Goal: Task Accomplishment & Management: Complete application form

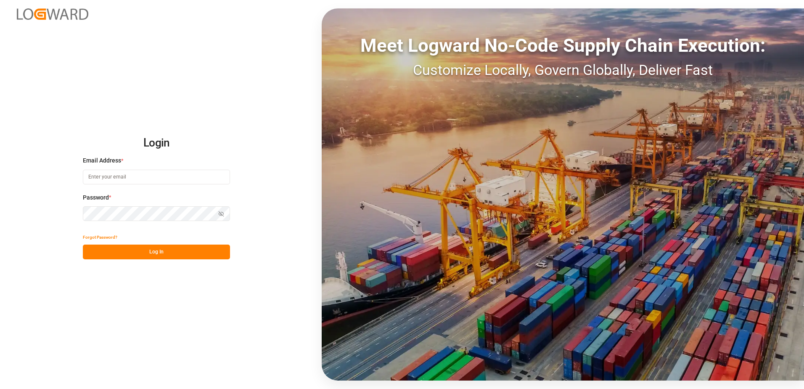
type input "[EMAIL_ADDRESS][DOMAIN_NAME]"
click at [189, 251] on button "Log In" at bounding box center [156, 251] width 147 height 15
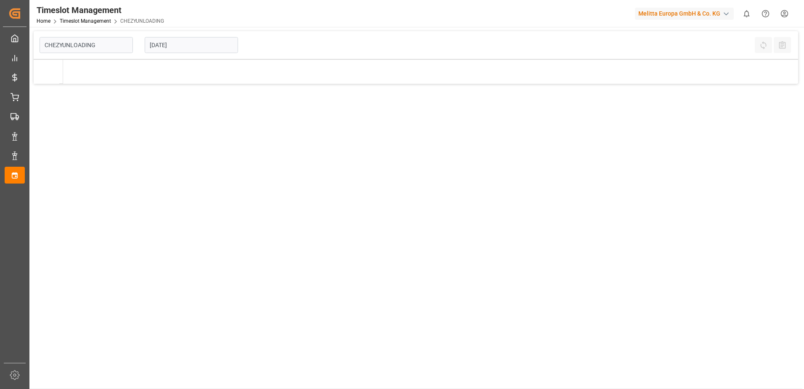
type input "Chezy Unloading"
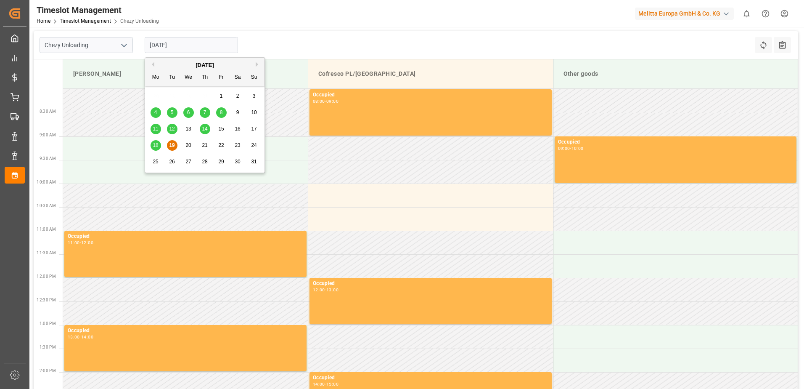
click at [186, 45] on input "[DATE]" at bounding box center [191, 45] width 93 height 16
click at [187, 146] on span "20" at bounding box center [187, 145] width 5 height 6
type input "[DATE]"
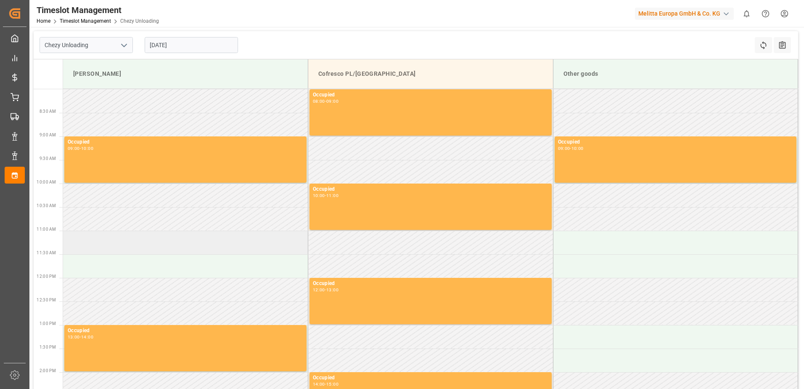
click at [180, 241] on td at bounding box center [185, 242] width 245 height 24
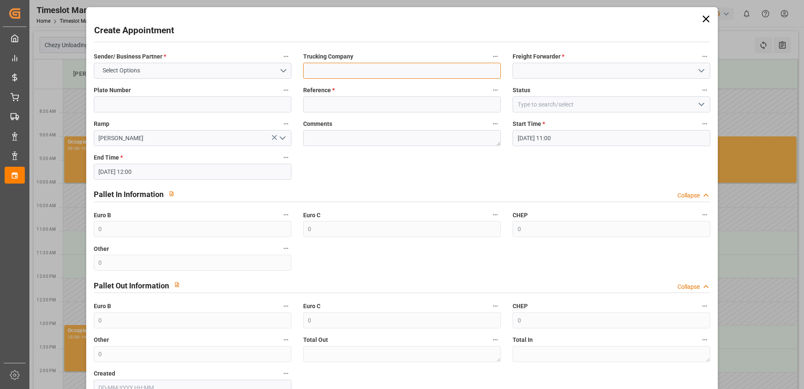
click at [354, 75] on input at bounding box center [402, 71] width 198 height 16
type input "skat"
click at [597, 60] on label "Freight Forwarder *" at bounding box center [612, 57] width 198 height 12
click at [699, 60] on button "Freight Forwarder *" at bounding box center [704, 56] width 11 height 11
click at [600, 66] on div at bounding box center [402, 194] width 804 height 389
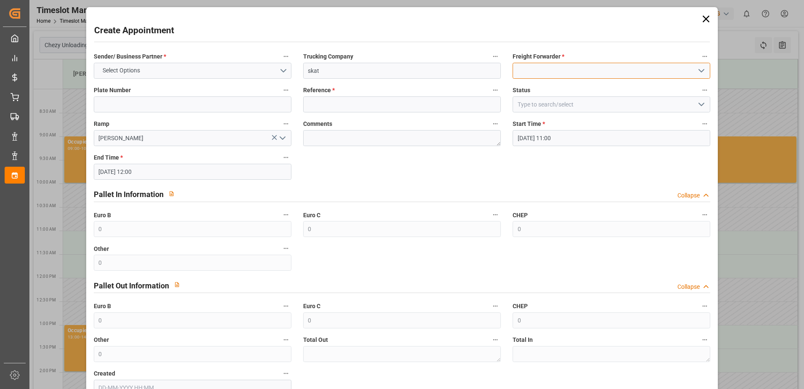
click at [629, 72] on input at bounding box center [612, 71] width 198 height 16
click at [701, 72] on icon "open menu" at bounding box center [701, 71] width 10 height 10
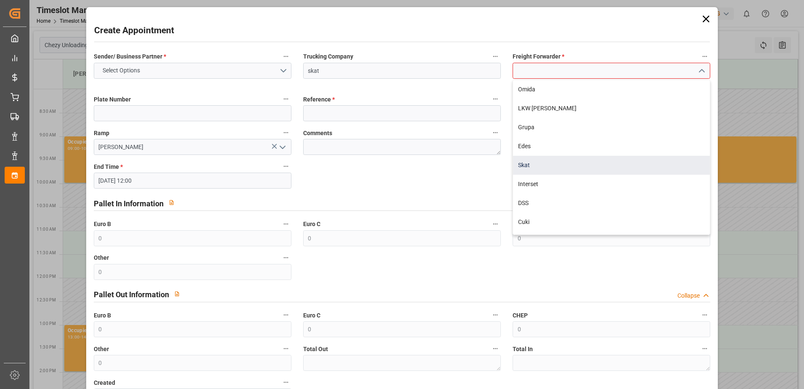
click at [530, 172] on div "Skat" at bounding box center [611, 165] width 197 height 19
type input "Skat"
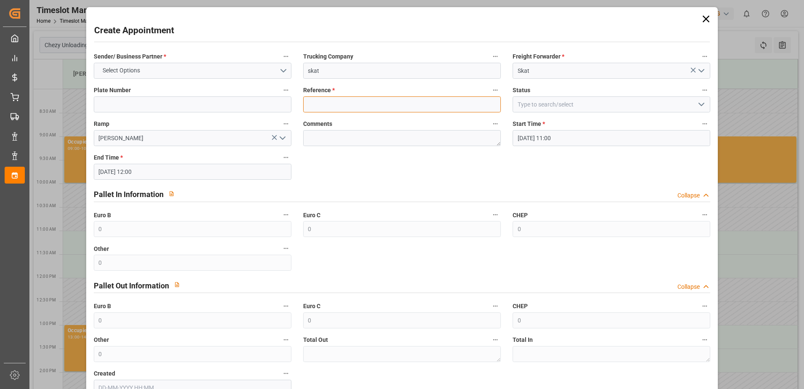
click at [379, 107] on input at bounding box center [402, 104] width 198 height 16
paste input "400052085"
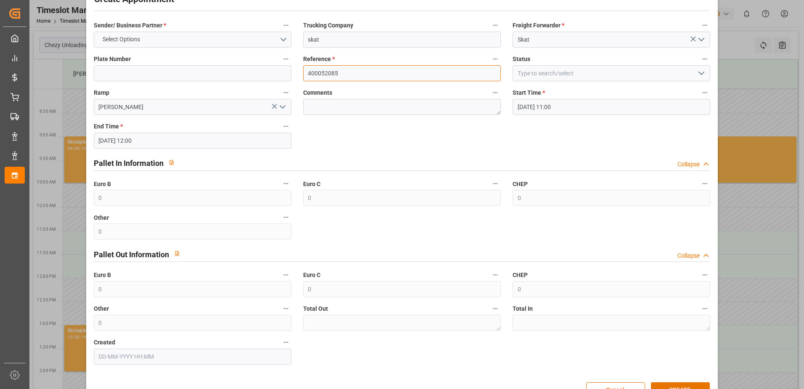
scroll to position [56, 0]
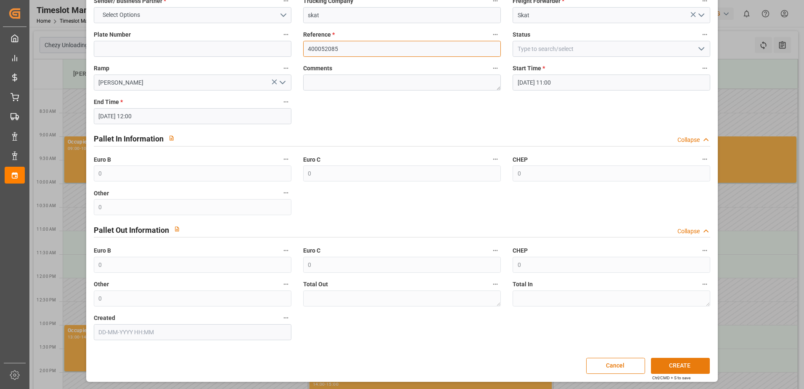
type input "400052085"
click at [671, 361] on button "CREATE" at bounding box center [680, 365] width 59 height 16
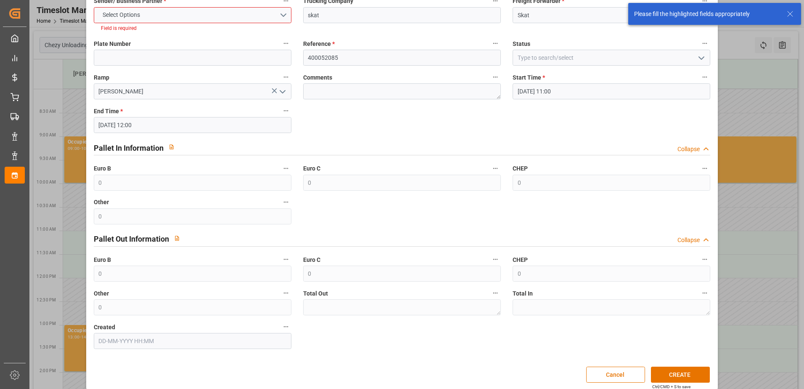
scroll to position [0, 0]
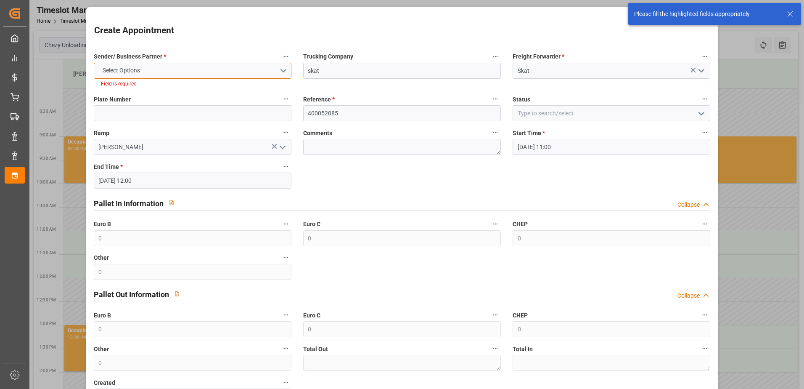
click at [194, 78] on button "Select Options" at bounding box center [193, 71] width 198 height 16
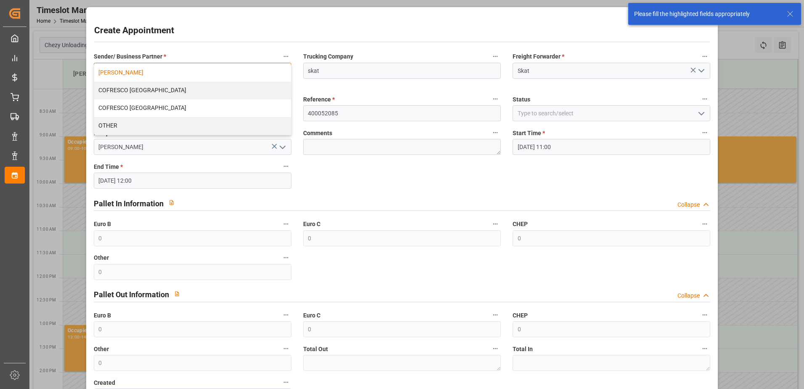
click at [194, 72] on div "[PERSON_NAME]" at bounding box center [192, 73] width 197 height 18
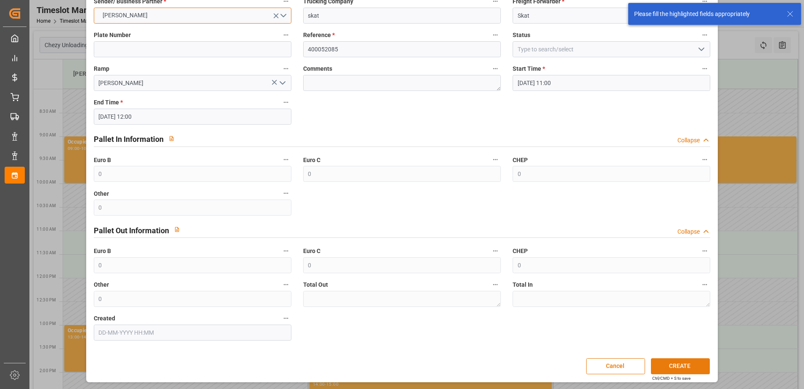
scroll to position [56, 0]
click at [684, 363] on button "CREATE" at bounding box center [680, 365] width 59 height 16
